Goal: Use online tool/utility: Utilize a website feature to perform a specific function

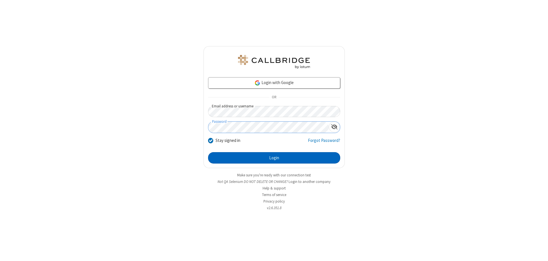
click at [274, 158] on button "Login" at bounding box center [274, 157] width 132 height 11
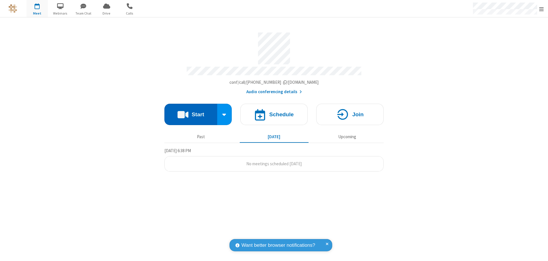
click at [191, 112] on button "Start" at bounding box center [190, 114] width 53 height 21
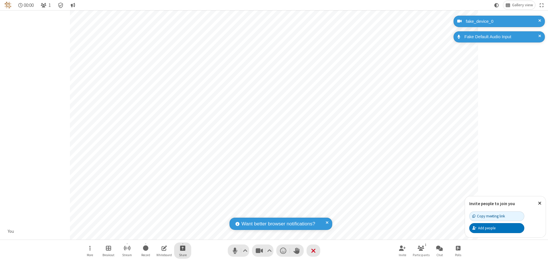
click at [183, 248] on span "Start sharing" at bounding box center [182, 248] width 5 height 7
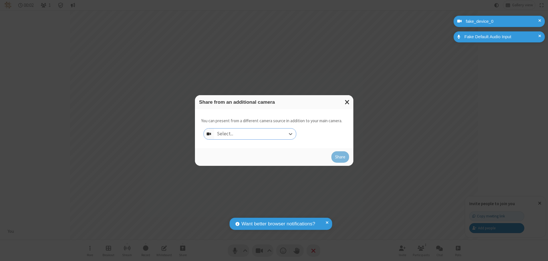
click at [255, 134] on div "Select..." at bounding box center [255, 134] width 82 height 11
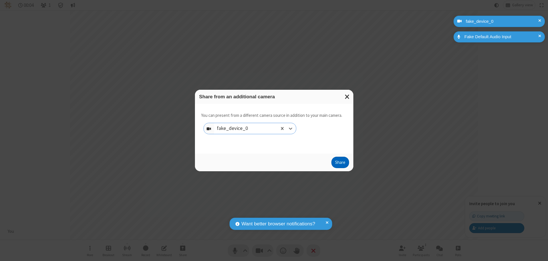
click at [340, 164] on button "Share" at bounding box center [340, 162] width 18 height 11
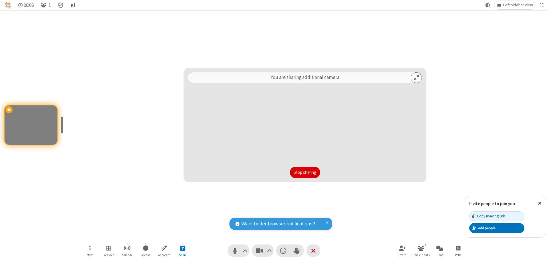
click at [305, 173] on button "Stop sharing" at bounding box center [305, 172] width 30 height 11
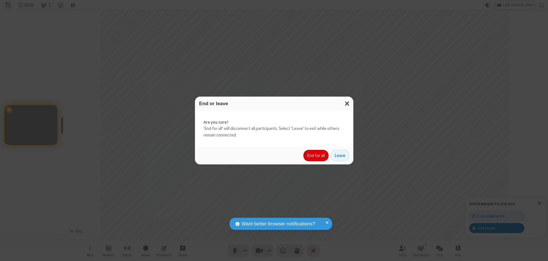
click at [316, 156] on button "End for all" at bounding box center [315, 155] width 25 height 11
